Goal: Connect with others: Connect with others

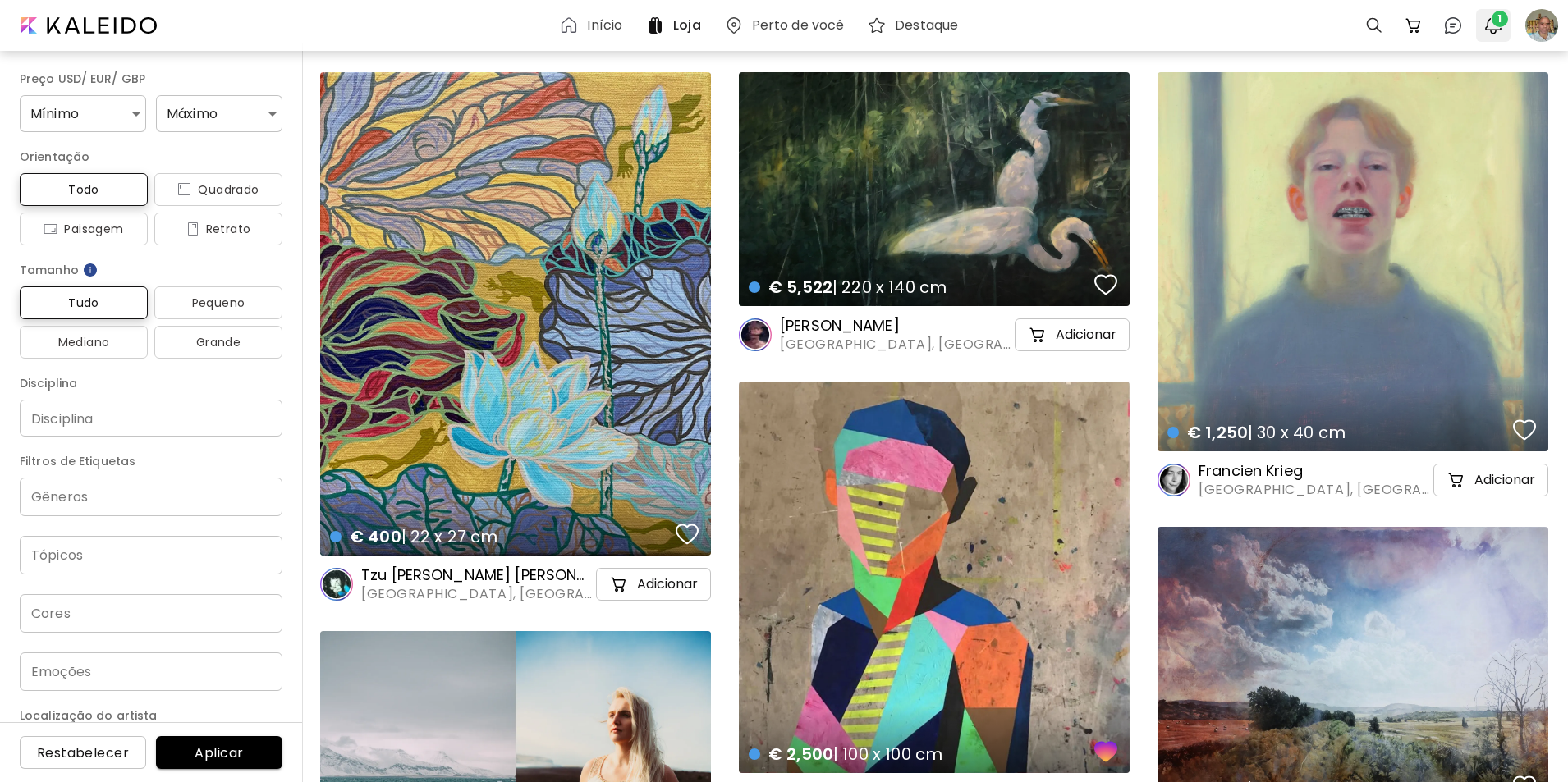
click at [1489, 23] on img "button" at bounding box center [1493, 25] width 20 height 20
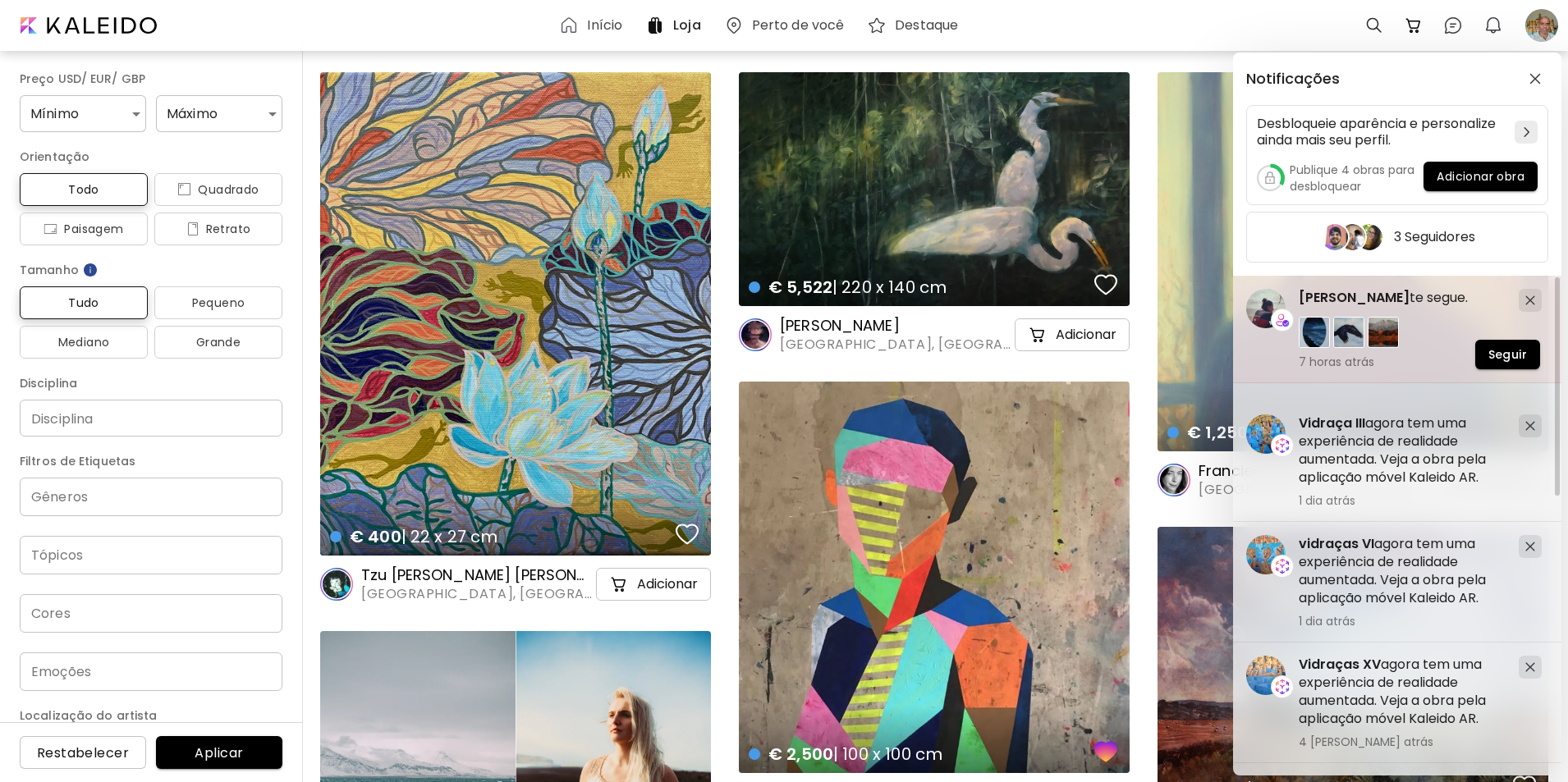
click at [1322, 307] on h5 "[PERSON_NAME] te segue." at bounding box center [1402, 298] width 207 height 18
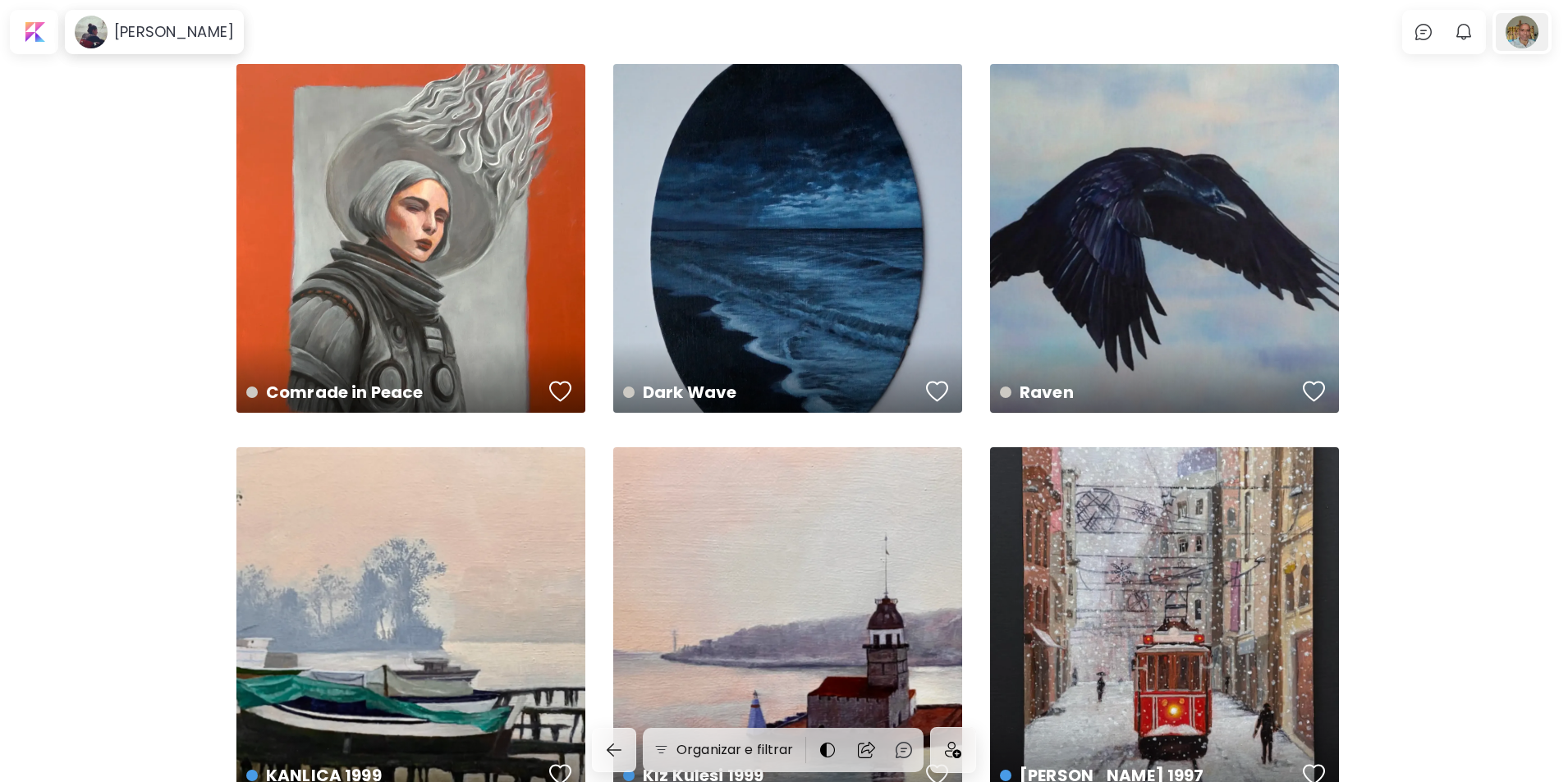
click at [1528, 32] on div at bounding box center [1522, 32] width 53 height 38
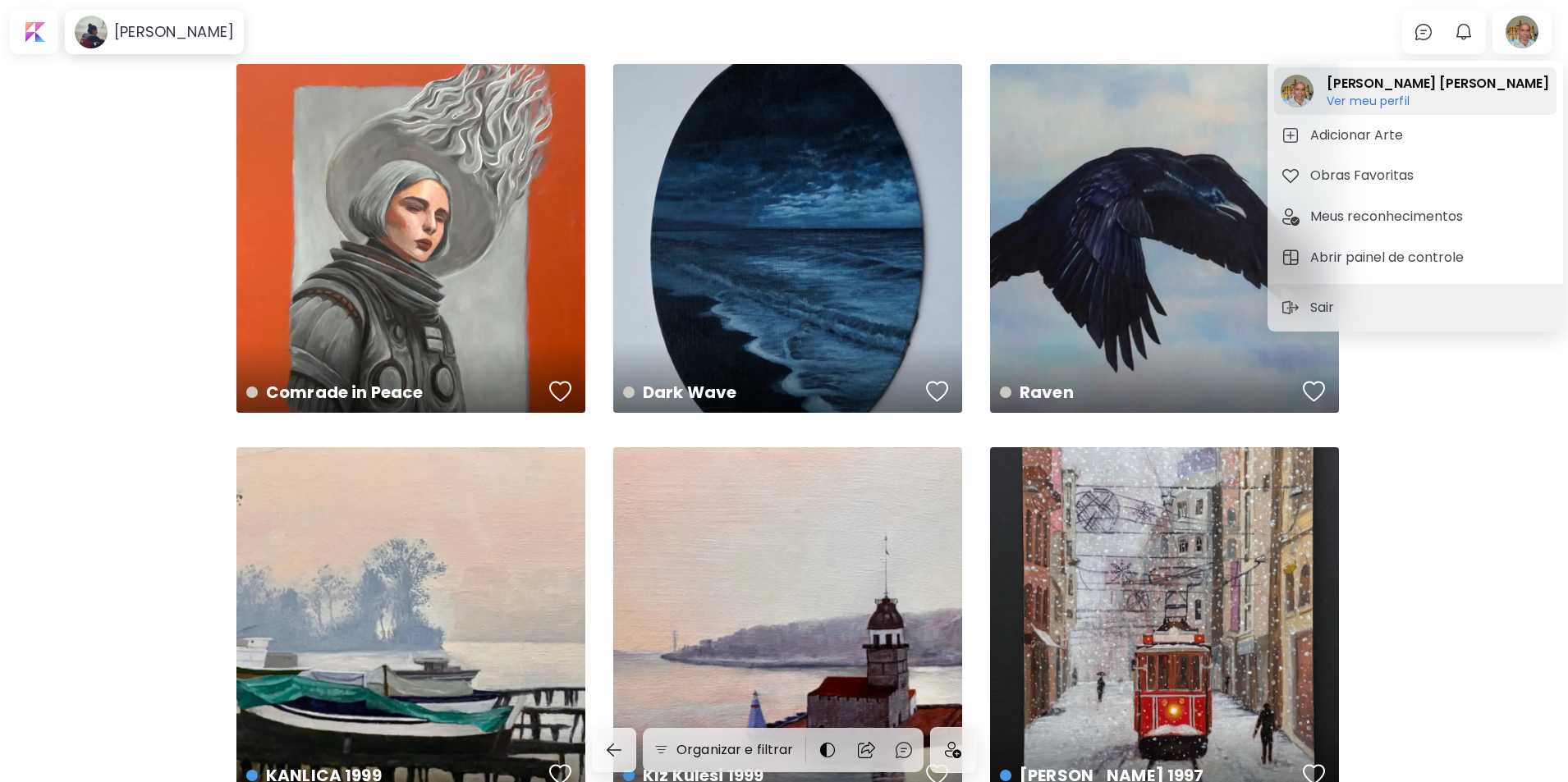
click at [1395, 100] on h6 "Ver meu perfil" at bounding box center [1438, 101] width 222 height 14
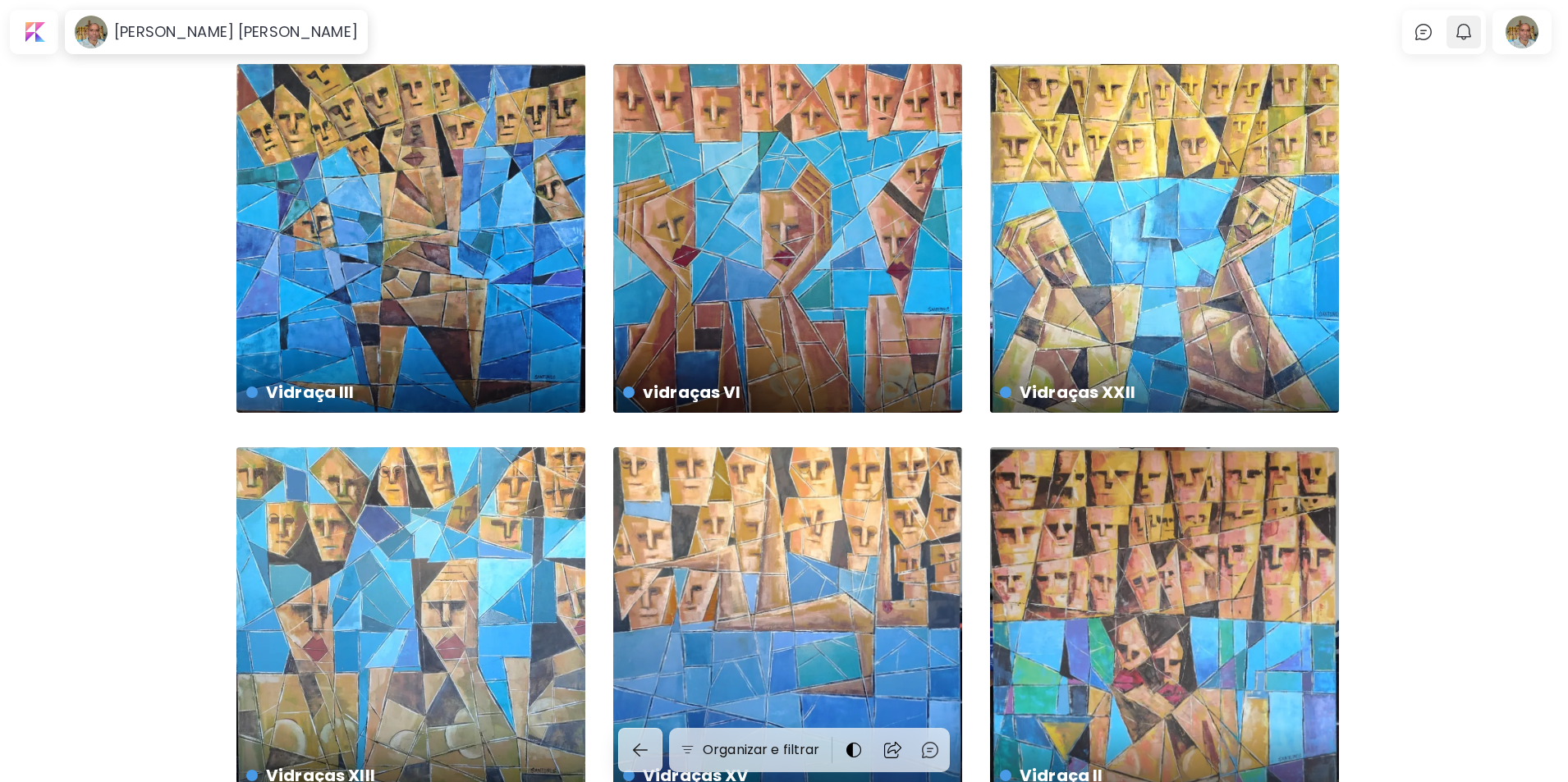
click at [1473, 33] on img "button" at bounding box center [1463, 32] width 20 height 20
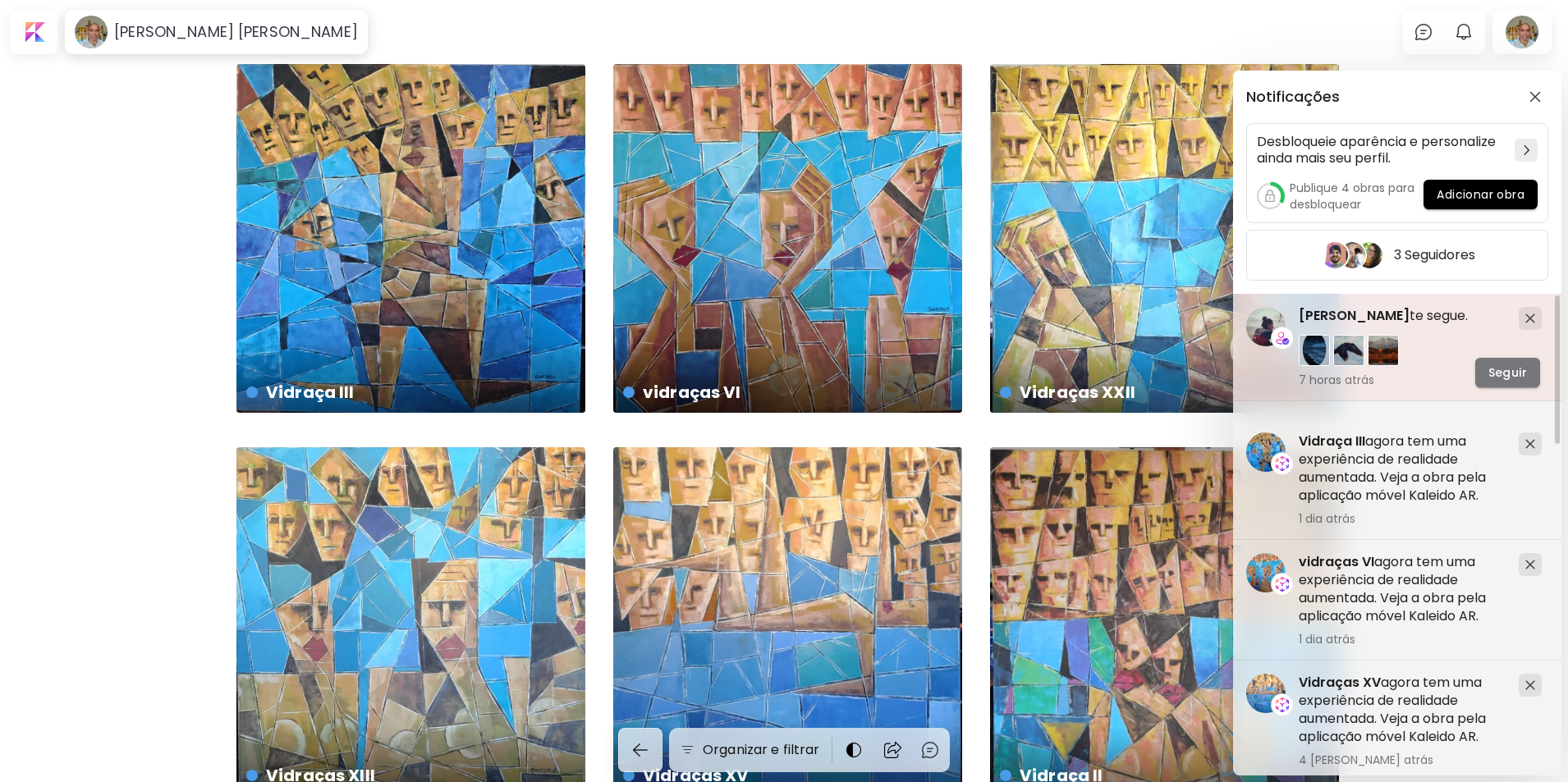
click at [1508, 382] on span "Seguir" at bounding box center [1507, 373] width 38 height 17
click at [1314, 366] on img at bounding box center [1314, 350] width 32 height 32
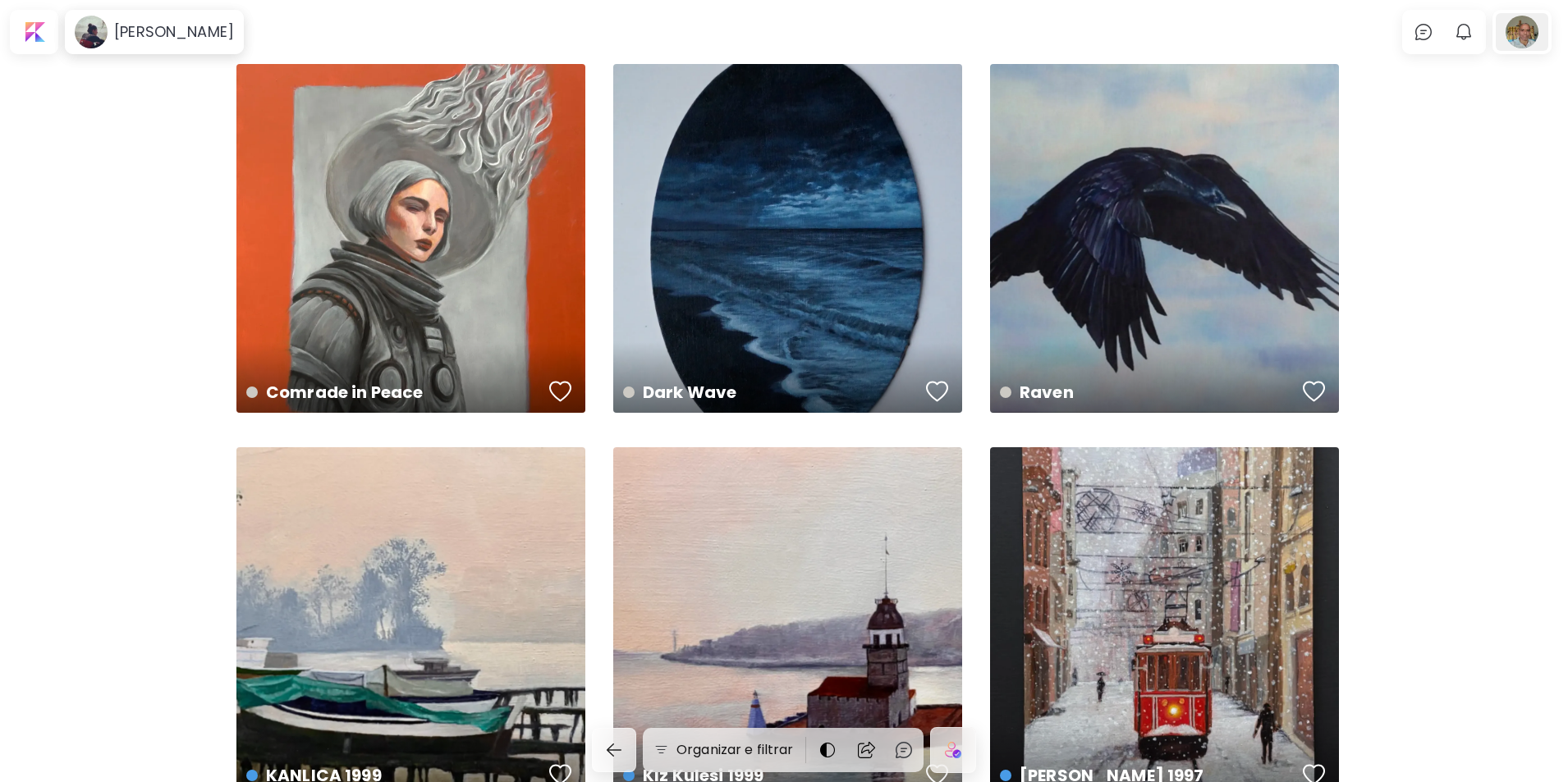
click at [1530, 33] on div at bounding box center [1522, 32] width 53 height 38
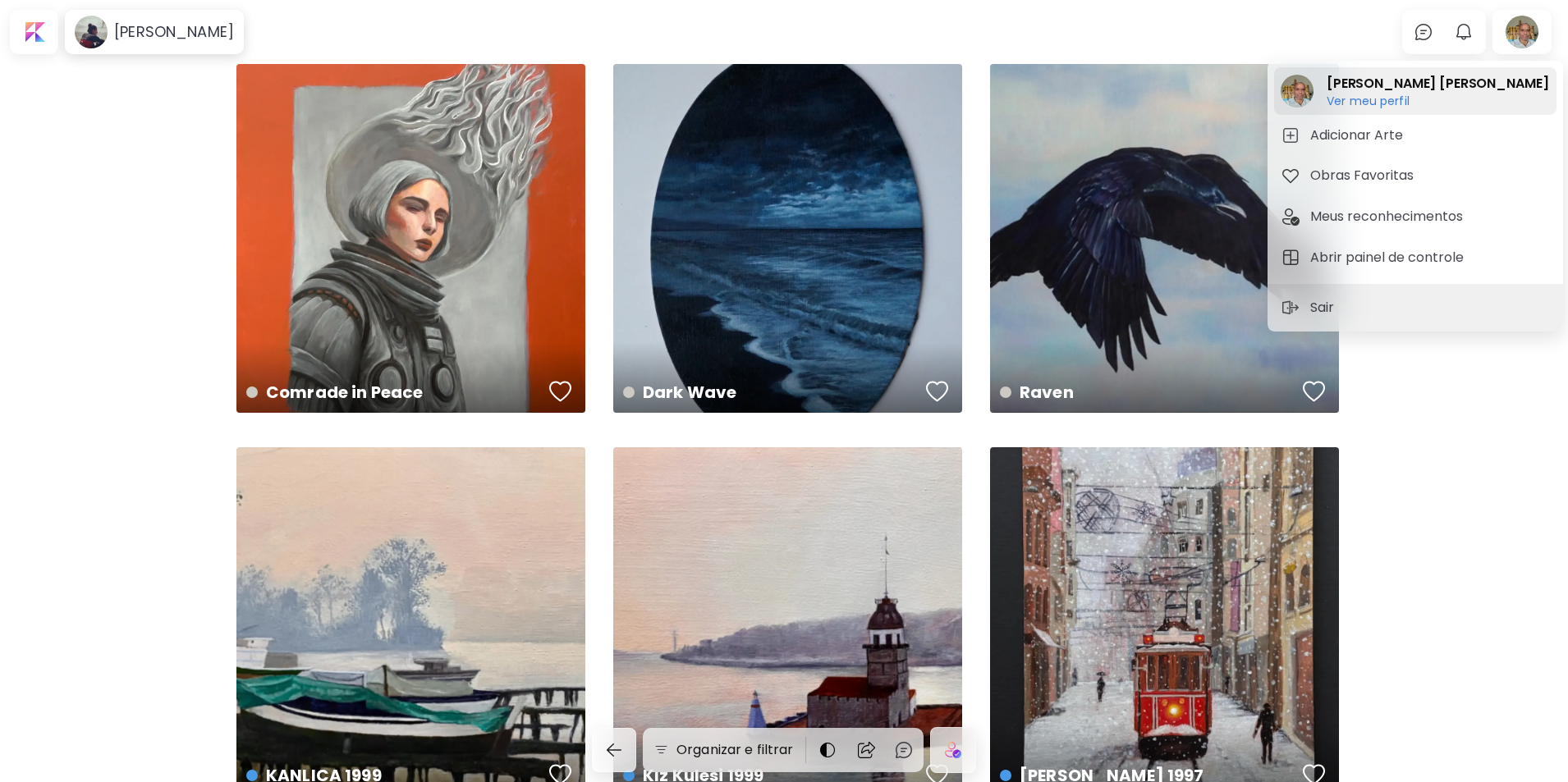
click at [1376, 97] on h6 "Ver meu perfil" at bounding box center [1438, 101] width 222 height 14
